Goal: Task Accomplishment & Management: Manage account settings

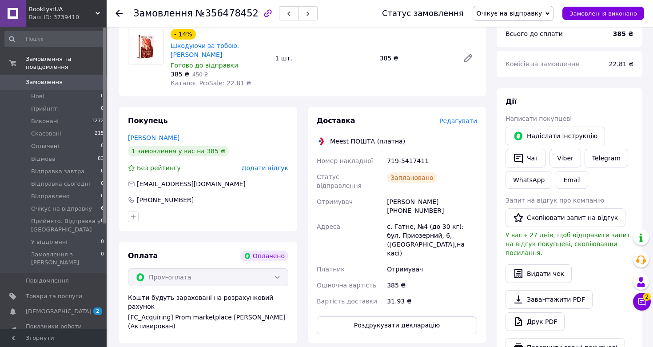
scroll to position [148, 0]
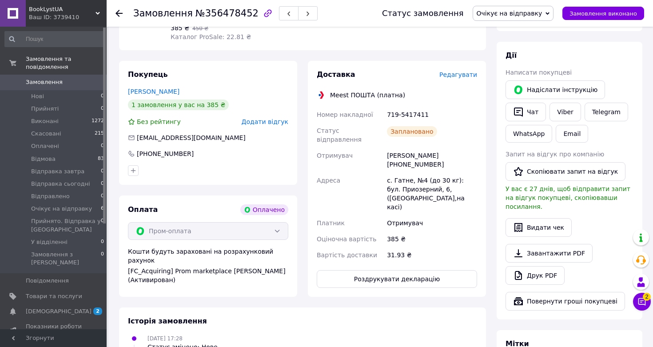
click at [459, 75] on span "Редагувати" at bounding box center [459, 74] width 38 height 7
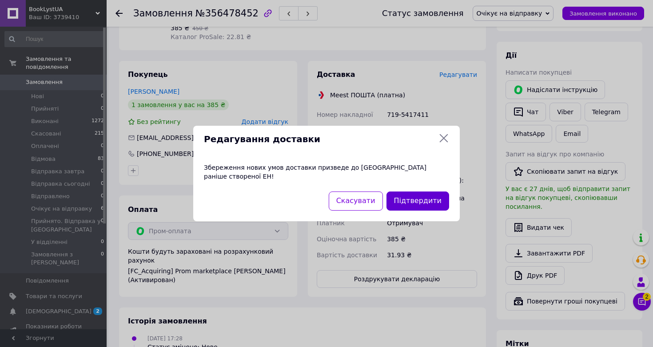
click at [423, 192] on button "Підтвердити" at bounding box center [418, 201] width 63 height 19
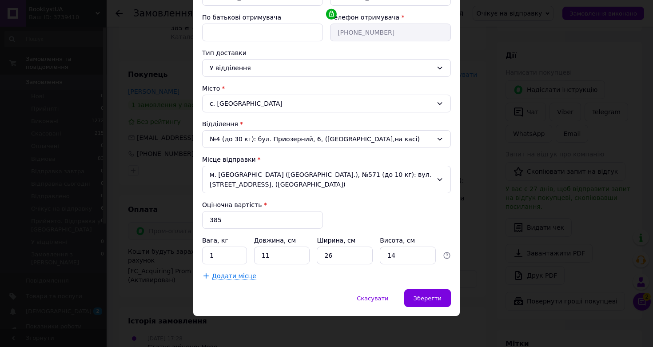
scroll to position [161, 0]
click at [427, 300] on span "Зберегти" at bounding box center [428, 298] width 28 height 7
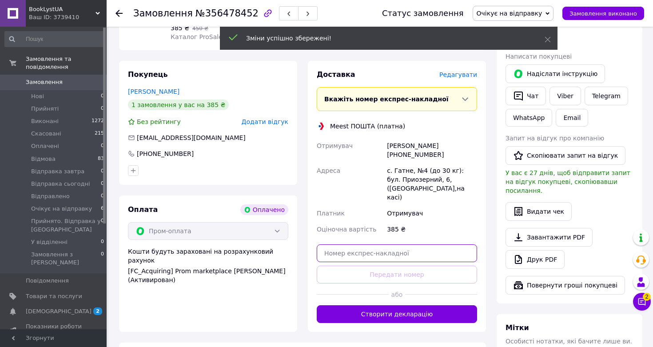
click at [364, 246] on input "text" at bounding box center [397, 253] width 160 height 18
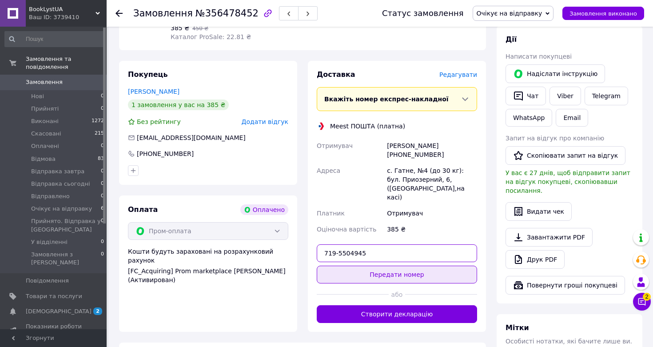
type input "719-5504945"
click at [407, 267] on button "Передати номер" at bounding box center [397, 275] width 160 height 18
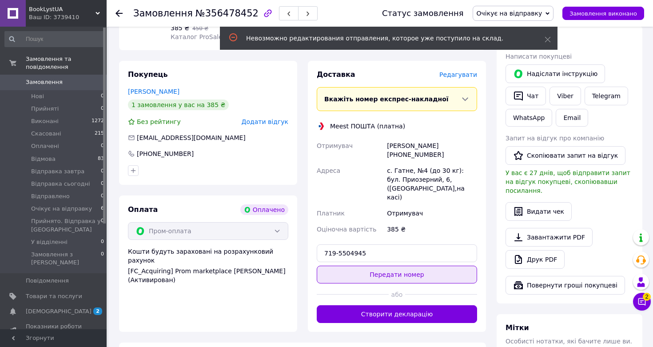
click at [359, 269] on button "Передати номер" at bounding box center [397, 275] width 160 height 18
click at [359, 269] on div "Доставка [PERSON_NAME] Вкажіть номер експрес-накладної Обов'язково введіть номе…" at bounding box center [397, 196] width 160 height 253
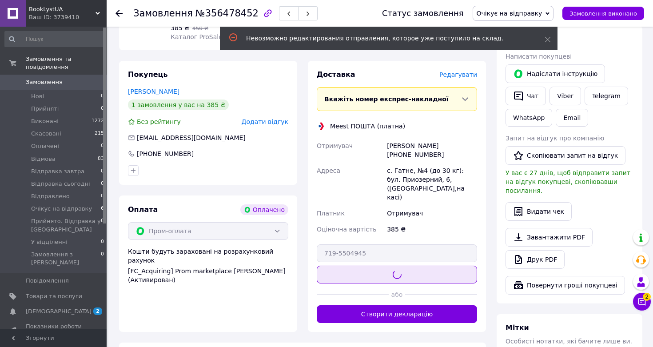
click at [359, 269] on div "Доставка [PERSON_NAME] Вкажіть номер експрес-накладної Обов'язково введіть номе…" at bounding box center [397, 196] width 160 height 253
click at [359, 268] on button "Передати номер" at bounding box center [397, 275] width 160 height 18
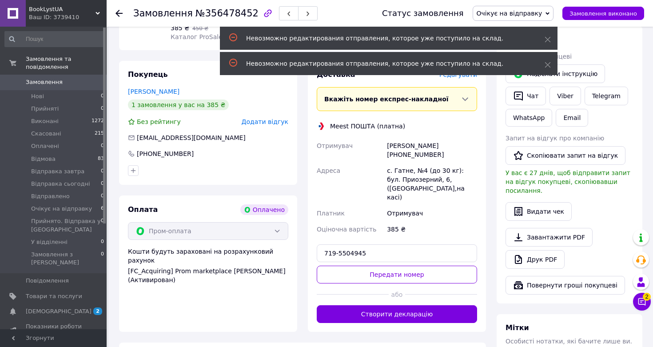
click at [372, 186] on div "Адреса" at bounding box center [350, 184] width 70 height 43
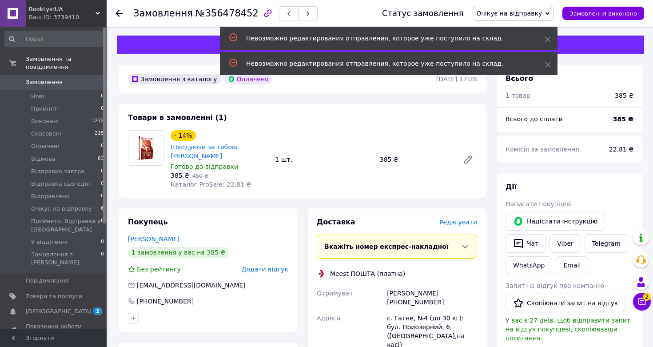
scroll to position [0, 0]
